Goal: Information Seeking & Learning: Learn about a topic

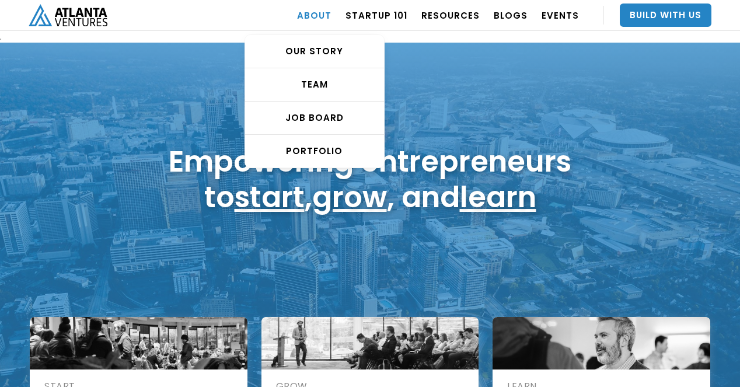
click at [331, 18] on link "ABOUT" at bounding box center [314, 15] width 34 height 33
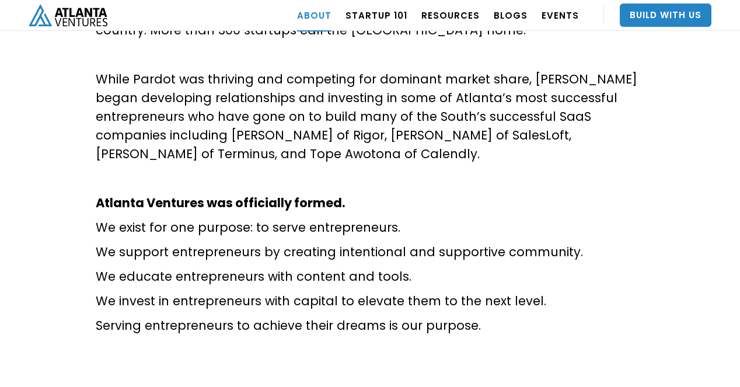
scroll to position [1060, 0]
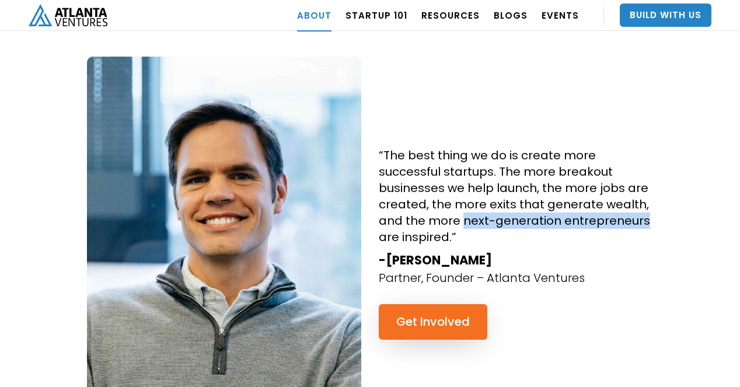
drag, startPoint x: 464, startPoint y: 186, endPoint x: 645, endPoint y: 186, distance: 180.9
click at [645, 186] on h4 "“The best thing we do is create more successful startups. The more breakout bus…" at bounding box center [516, 196] width 274 height 98
copy h4 "next-generation entrepreneurs"
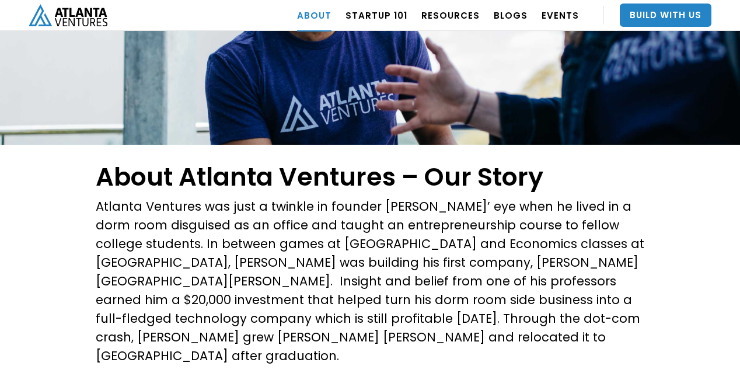
scroll to position [0, 0]
